Goal: Communication & Community: Answer question/provide support

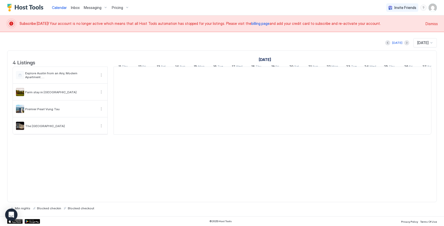
scroll to position [0, 285]
click at [426, 12] on div "Invite Friends HT" at bounding box center [411, 7] width 51 height 15
click at [432, 7] on img "User profile" at bounding box center [432, 8] width 8 height 8
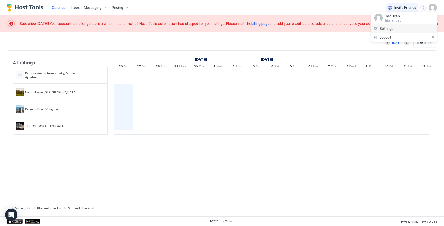
click at [394, 27] on div "Settings" at bounding box center [403, 28] width 65 height 9
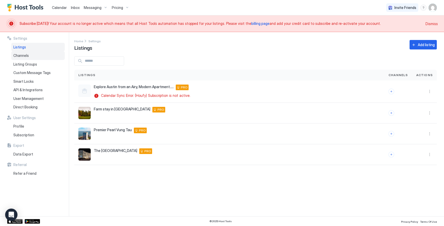
click at [36, 57] on div "Channels" at bounding box center [37, 55] width 53 height 9
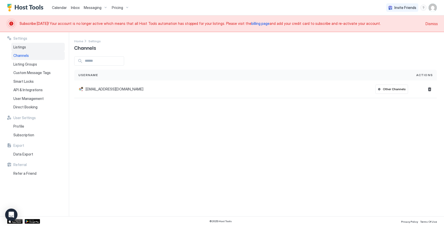
click at [46, 44] on div "Listings" at bounding box center [37, 47] width 53 height 9
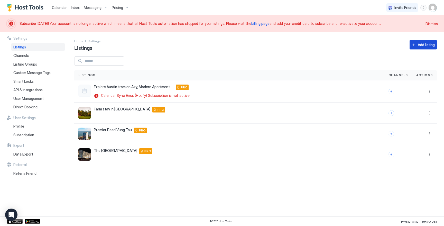
click at [425, 44] on div "Add listing" at bounding box center [425, 44] width 17 height 5
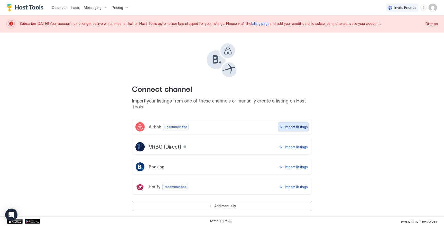
click at [298, 125] on div "Import listings" at bounding box center [296, 127] width 23 height 5
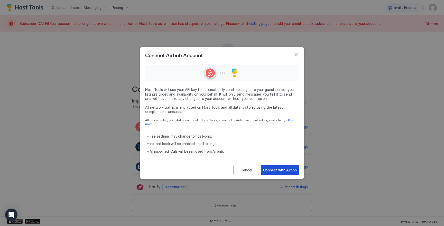
click at [273, 169] on div "Connect with Airbnb" at bounding box center [280, 170] width 34 height 5
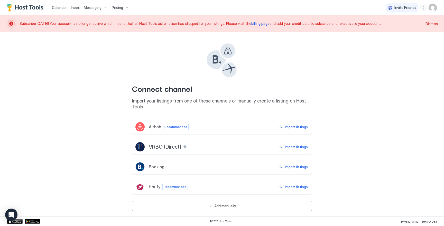
click at [105, 10] on div "Messaging" at bounding box center [96, 7] width 28 height 9
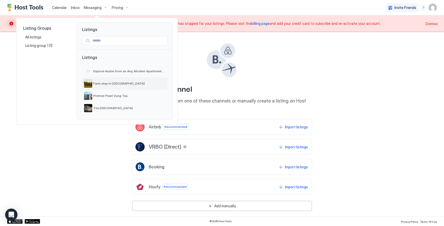
click at [111, 86] on div "Farm stay in [GEOGRAPHIC_DATA]" at bounding box center [124, 84] width 81 height 8
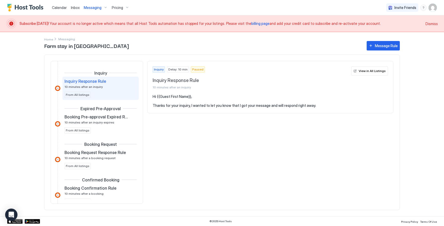
click at [100, 8] on span "Messaging" at bounding box center [93, 7] width 18 height 5
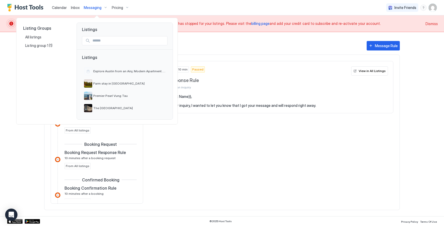
click at [73, 10] on div at bounding box center [222, 113] width 444 height 226
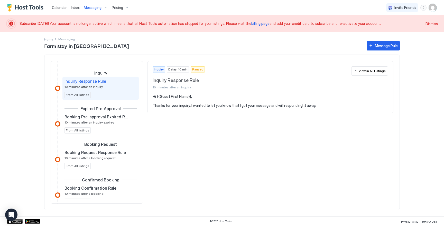
click at [76, 6] on span "Inbox" at bounding box center [75, 7] width 9 height 4
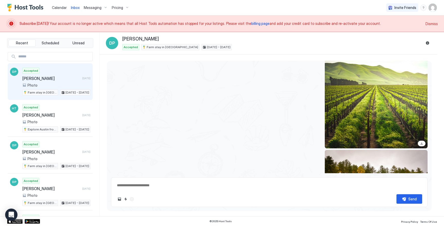
scroll to position [221, 0]
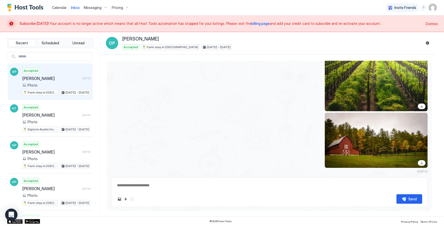
click at [327, 137] on div "View image" at bounding box center [375, 140] width 103 height 55
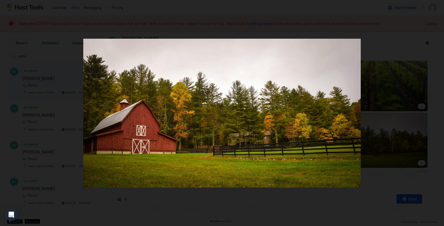
click at [268, 196] on div at bounding box center [222, 113] width 444 height 226
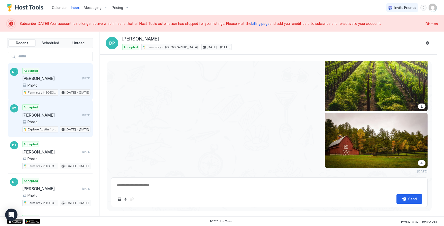
click at [58, 123] on div "Photo" at bounding box center [56, 122] width 68 height 5
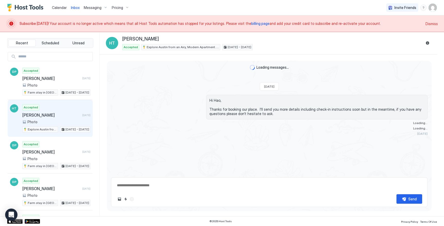
type textarea "*"
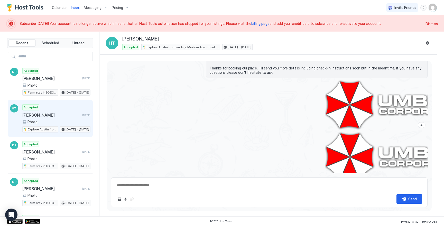
scroll to position [38, 0]
